Goal: Information Seeking & Learning: Learn about a topic

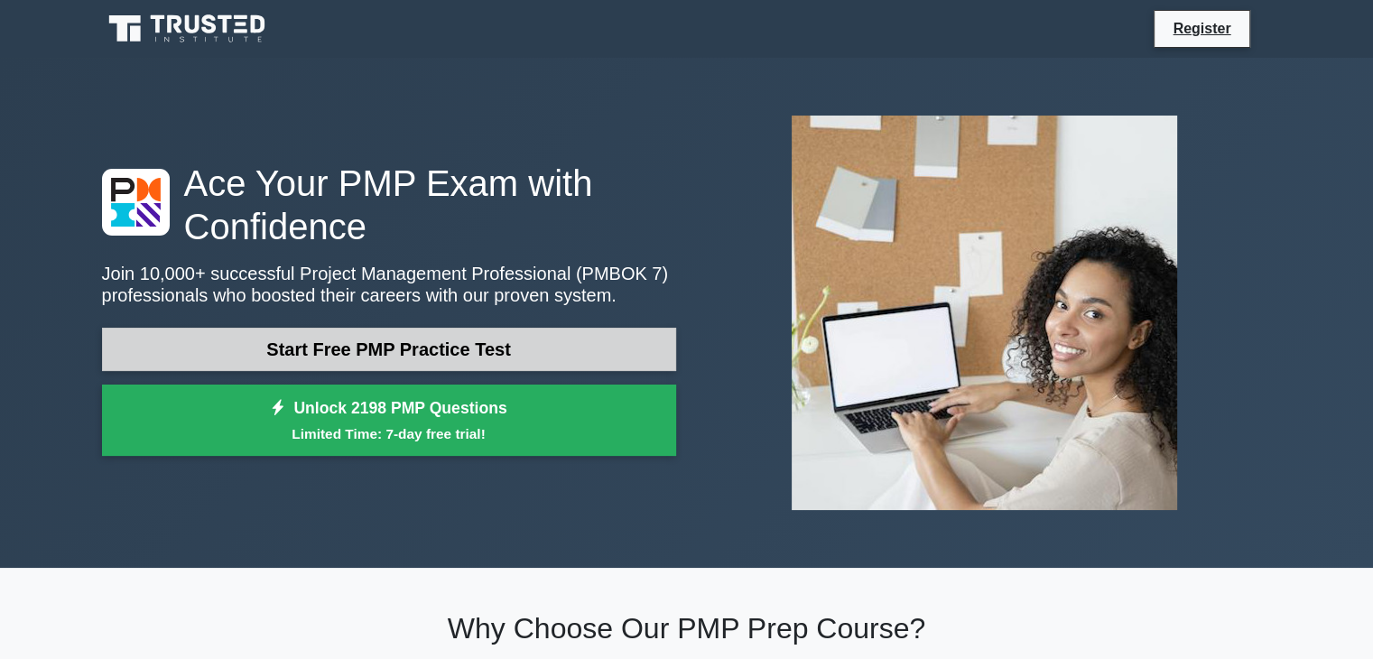
click at [449, 344] on link "Start Free PMP Practice Test" at bounding box center [389, 349] width 574 height 43
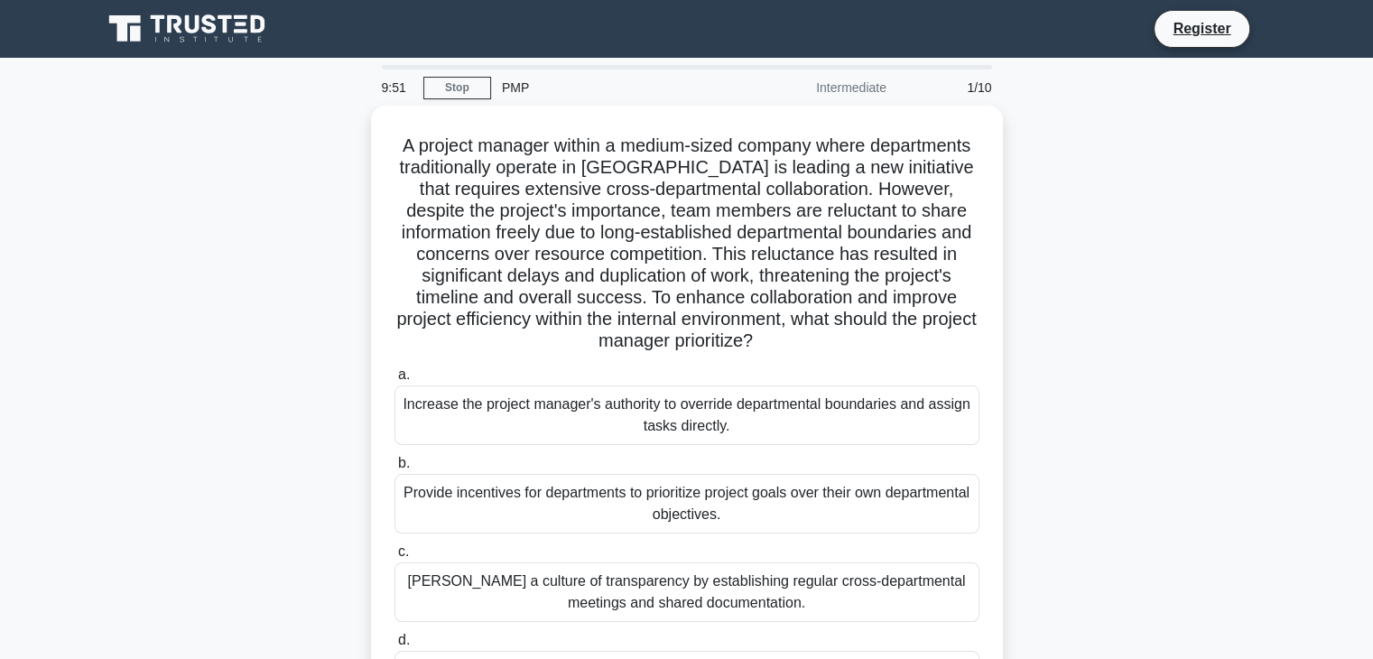
click at [523, 84] on div "PMP" at bounding box center [615, 87] width 248 height 36
click at [1203, 30] on link "Register" at bounding box center [1201, 28] width 79 height 23
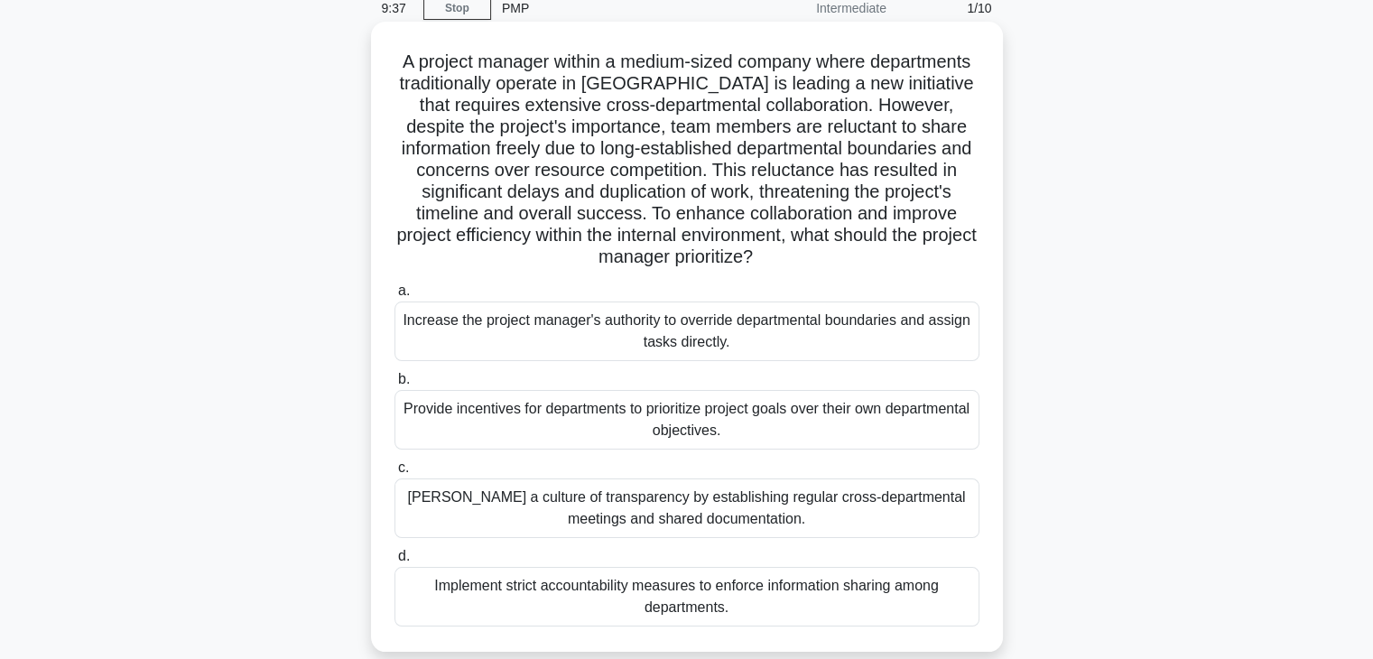
scroll to position [81, 0]
click at [551, 402] on div "Provide incentives for departments to prioritize project goals over their own d…" at bounding box center [686, 418] width 585 height 60
click at [394, 384] on input "b. Provide incentives for departments to prioritize project goals over their ow…" at bounding box center [394, 378] width 0 height 12
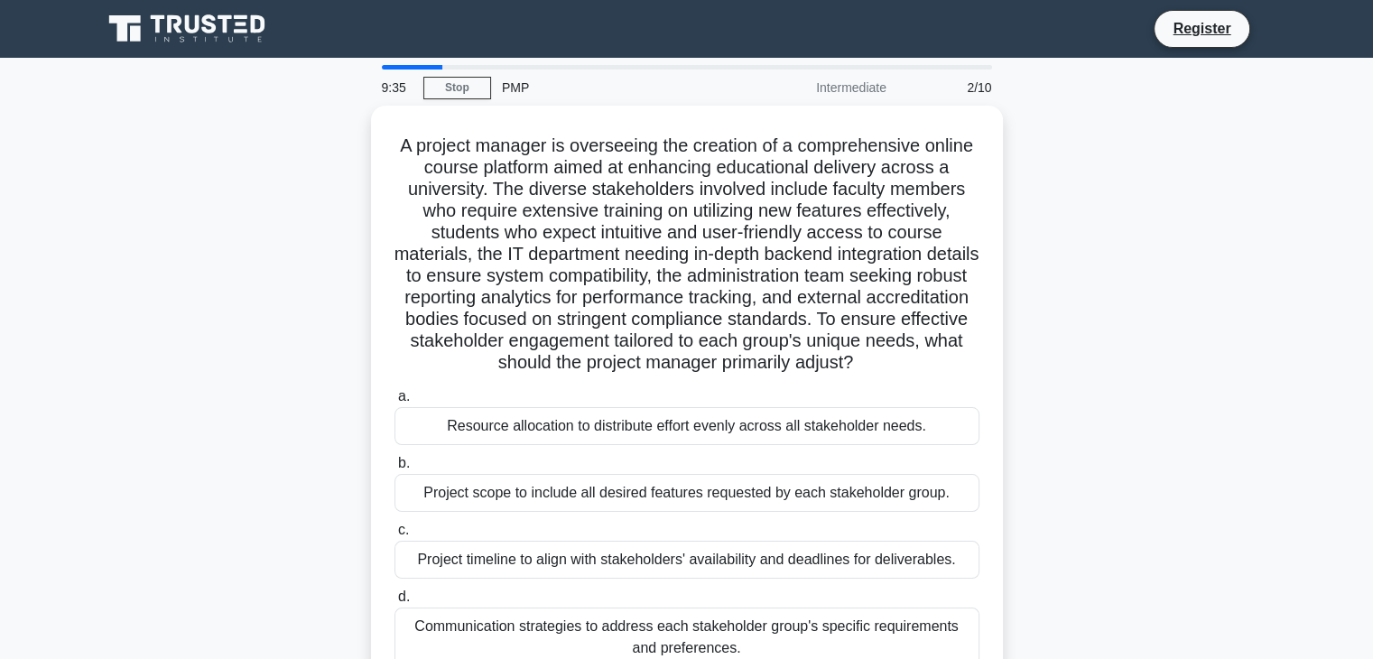
scroll to position [0, 0]
